Goal: Task Accomplishment & Management: Use online tool/utility

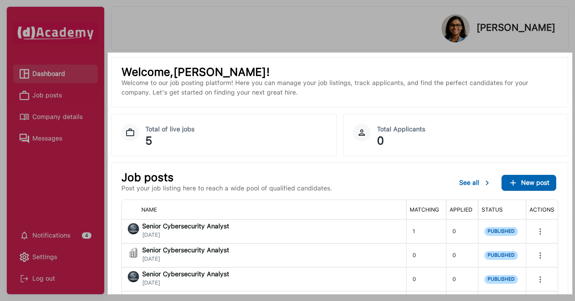
drag, startPoint x: 108, startPoint y: 53, endPoint x: 572, endPoint y: 294, distance: 523.0
click at [572, 294] on div "1163 X 605" at bounding box center [287, 150] width 575 height 301
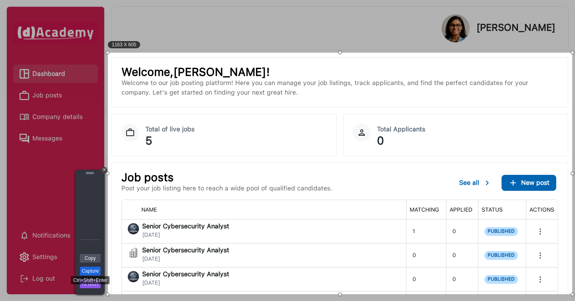
click at [93, 272] on link "Capture" at bounding box center [90, 271] width 21 height 9
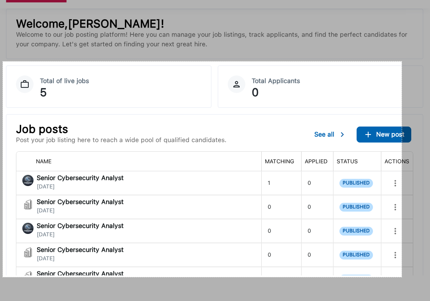
scroll to position [28, 0]
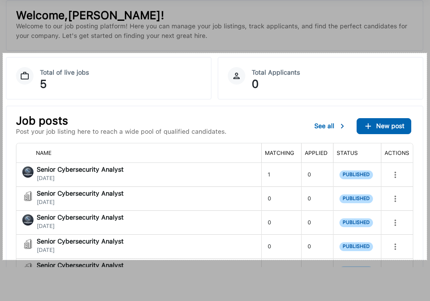
drag, startPoint x: 3, startPoint y: 81, endPoint x: 427, endPoint y: 260, distance: 460.2
click at [427, 260] on div "1063 X 518" at bounding box center [215, 136] width 430 height 329
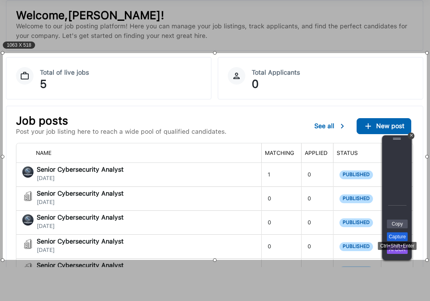
click at [403, 237] on link "Capture" at bounding box center [397, 236] width 21 height 9
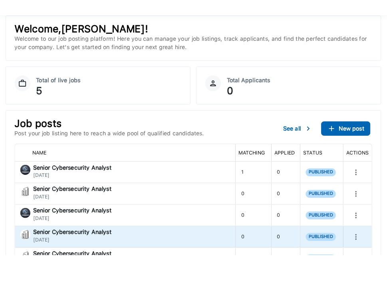
scroll to position [0, 0]
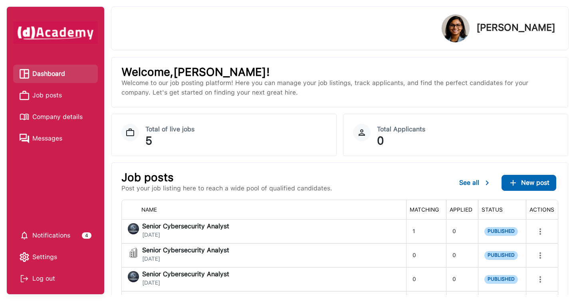
click at [571, 122] on div "[PERSON_NAME] Welcome, [PERSON_NAME] ! Welcome to our job posting platform! Her…" at bounding box center [343, 150] width 464 height 301
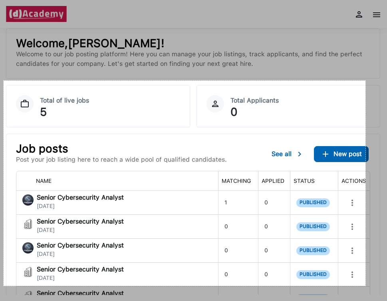
scroll to position [28, 0]
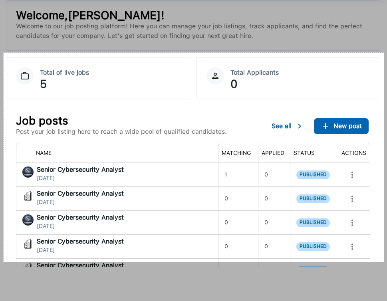
drag, startPoint x: 4, startPoint y: 81, endPoint x: 383, endPoint y: 262, distance: 420.8
click at [383, 262] on div "952 X 524" at bounding box center [193, 136] width 387 height 329
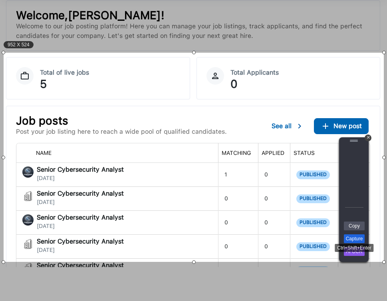
click at [351, 241] on link "Capture" at bounding box center [354, 238] width 21 height 9
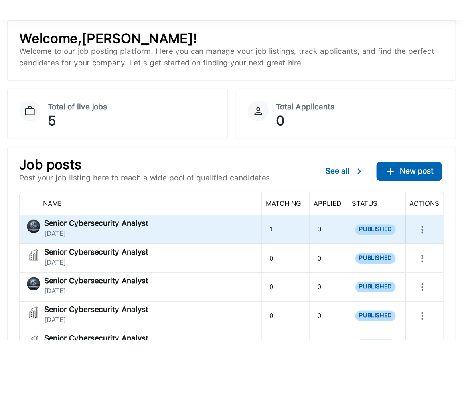
scroll to position [0, 0]
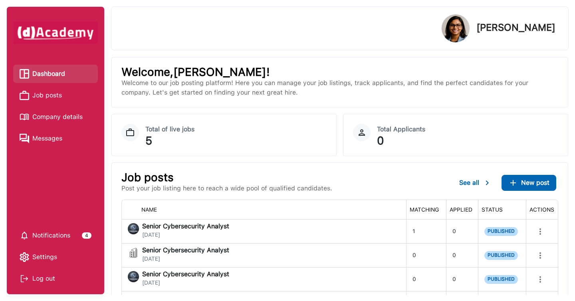
click at [572, 70] on div "[PERSON_NAME] Welcome, [PERSON_NAME] ! Welcome to our job posting platform! Her…" at bounding box center [343, 150] width 464 height 301
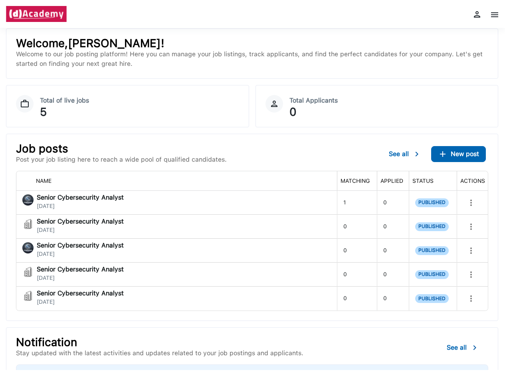
click at [501, 132] on div "[PERSON_NAME] Welcome, [PERSON_NAME] ! Welcome to our job posting platform! Her…" at bounding box center [249, 216] width 509 height 376
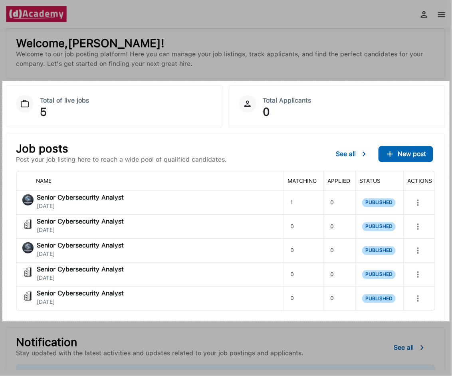
drag, startPoint x: 2, startPoint y: 81, endPoint x: 449, endPoint y: 321, distance: 507.3
click at [449, 300] on div "1120 X 602" at bounding box center [226, 202] width 452 height 404
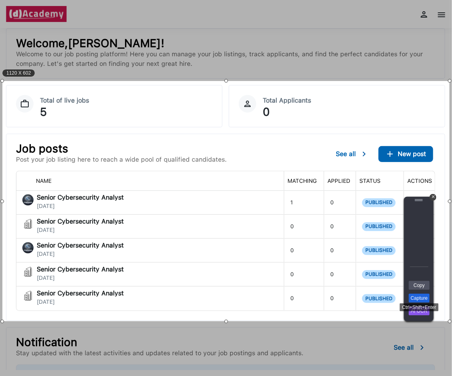
click at [426, 296] on link "Capture" at bounding box center [419, 298] width 21 height 9
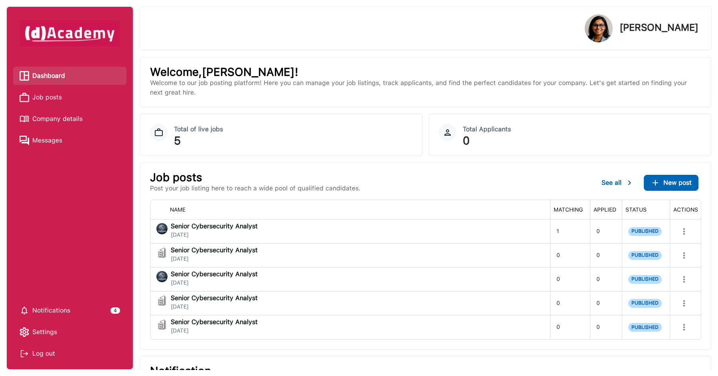
click at [574, 108] on div "Welcome, [PERSON_NAME] ! Welcome to our job posting platform! Here you can mana…" at bounding box center [426, 213] width 572 height 313
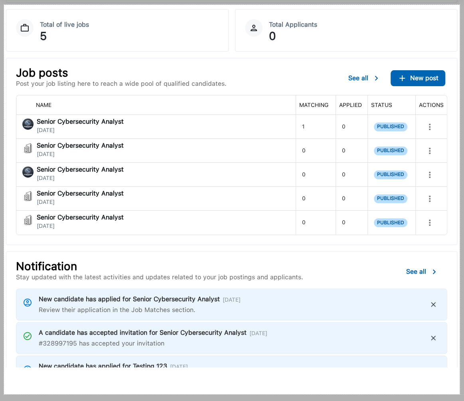
scroll to position [17, 0]
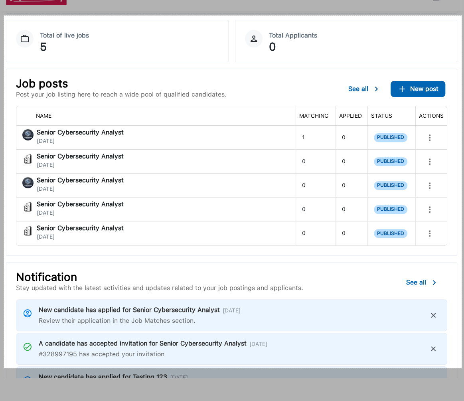
drag, startPoint x: 4, startPoint y: 33, endPoint x: 461, endPoint y: 368, distance: 566.9
click at [461, 300] on div "1147 X 883" at bounding box center [232, 197] width 464 height 429
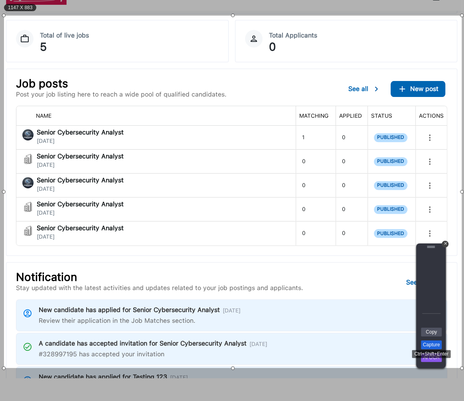
click at [440, 300] on link "Capture" at bounding box center [431, 344] width 21 height 9
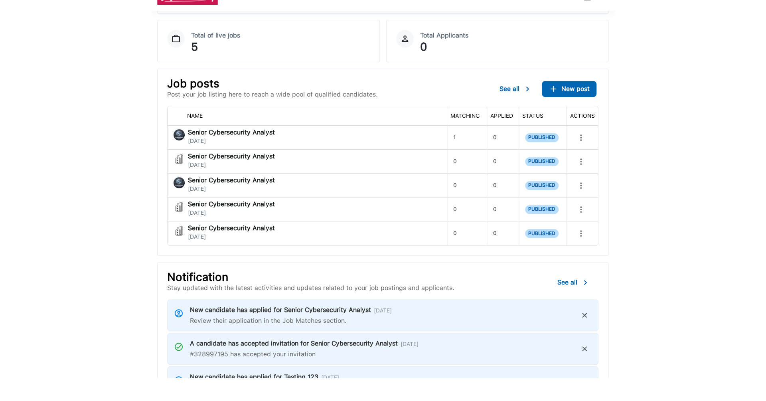
scroll to position [0, 0]
